Goal: Information Seeking & Learning: Find specific fact

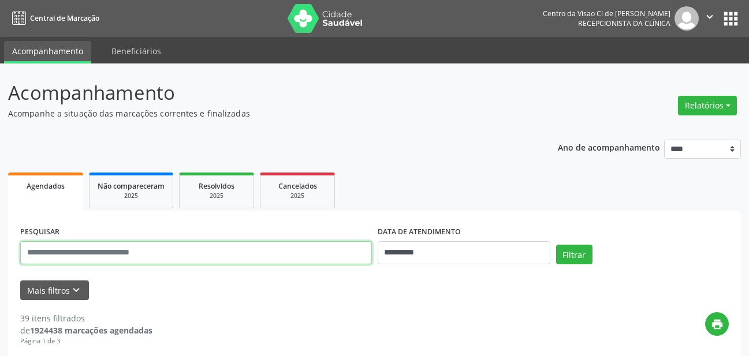
click at [227, 257] on input "text" at bounding box center [196, 252] width 352 height 23
type input "**********"
click at [556, 245] on button "Filtrar" at bounding box center [574, 255] width 36 height 20
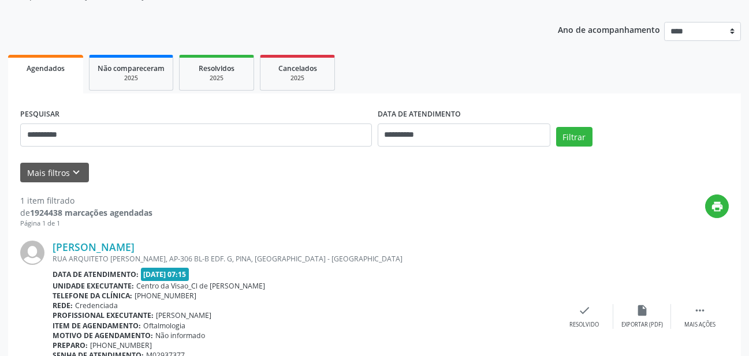
scroll to position [186, 0]
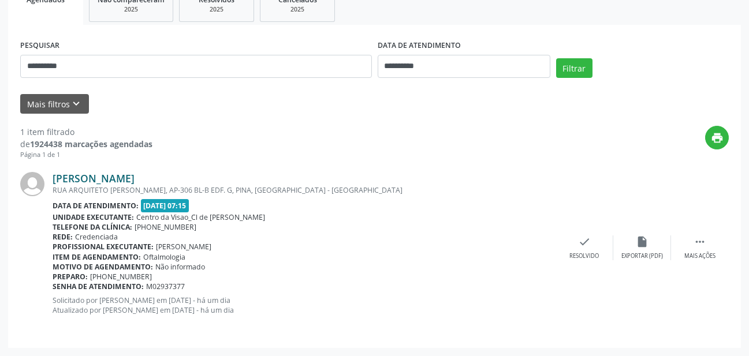
click at [94, 178] on link "[PERSON_NAME]" at bounding box center [94, 178] width 82 height 13
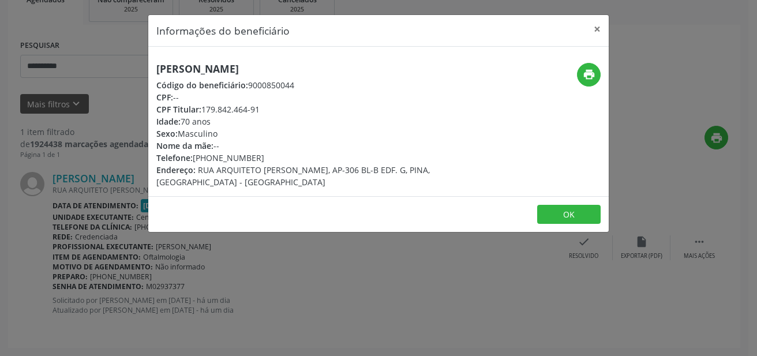
drag, startPoint x: 158, startPoint y: 68, endPoint x: 289, endPoint y: 68, distance: 130.5
click at [289, 68] on h5 "[PERSON_NAME]" at bounding box center [301, 69] width 291 height 12
copy h5 "[PERSON_NAME]"
drag, startPoint x: 204, startPoint y: 107, endPoint x: 283, endPoint y: 112, distance: 79.2
click at [283, 112] on div "CPF Titular: 179.842.464-91" at bounding box center [301, 109] width 291 height 12
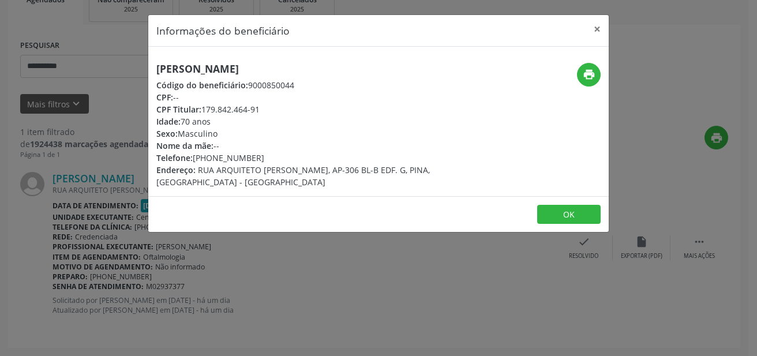
copy div "179.842.464-91"
click at [596, 28] on button "×" at bounding box center [597, 29] width 23 height 28
